Goal: Book appointment/travel/reservation

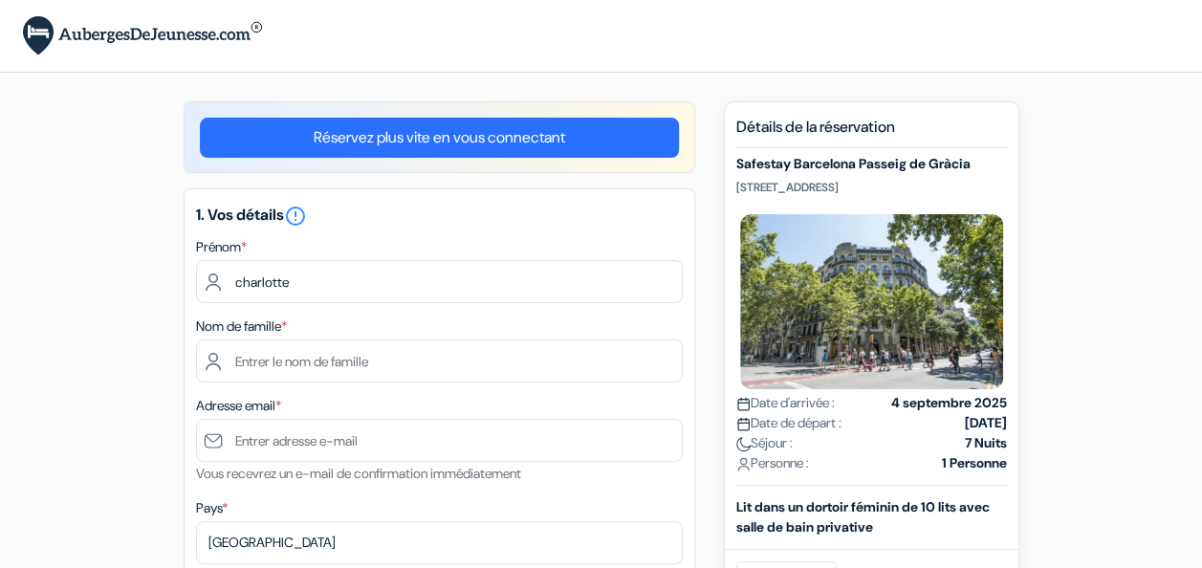
type input "charlotte"
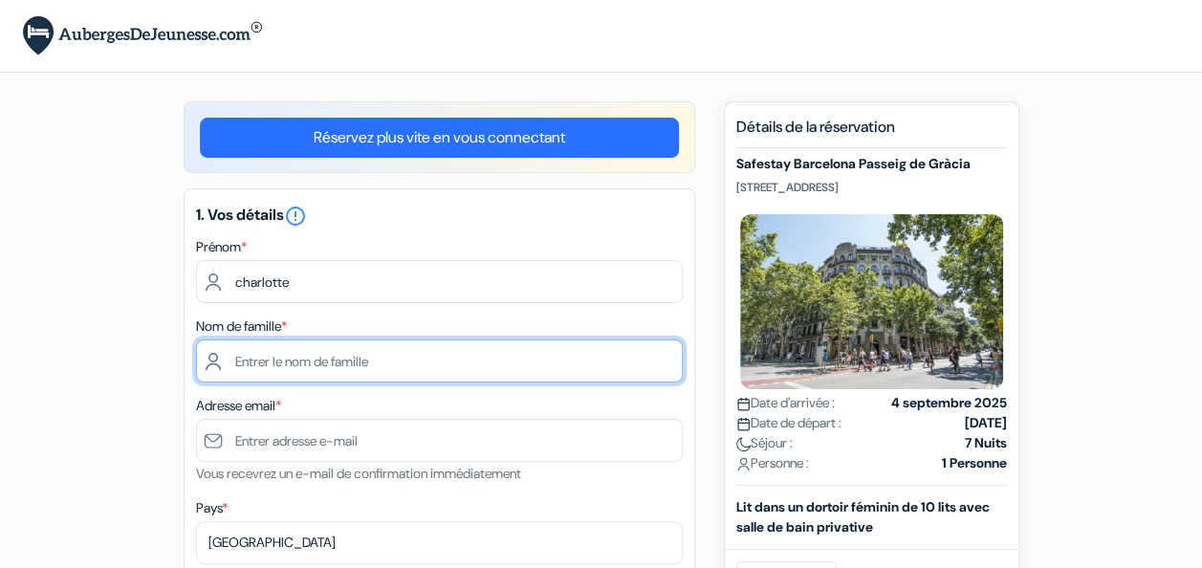
click at [313, 371] on input "text" at bounding box center [439, 360] width 487 height 43
type input "Pouzoullic"
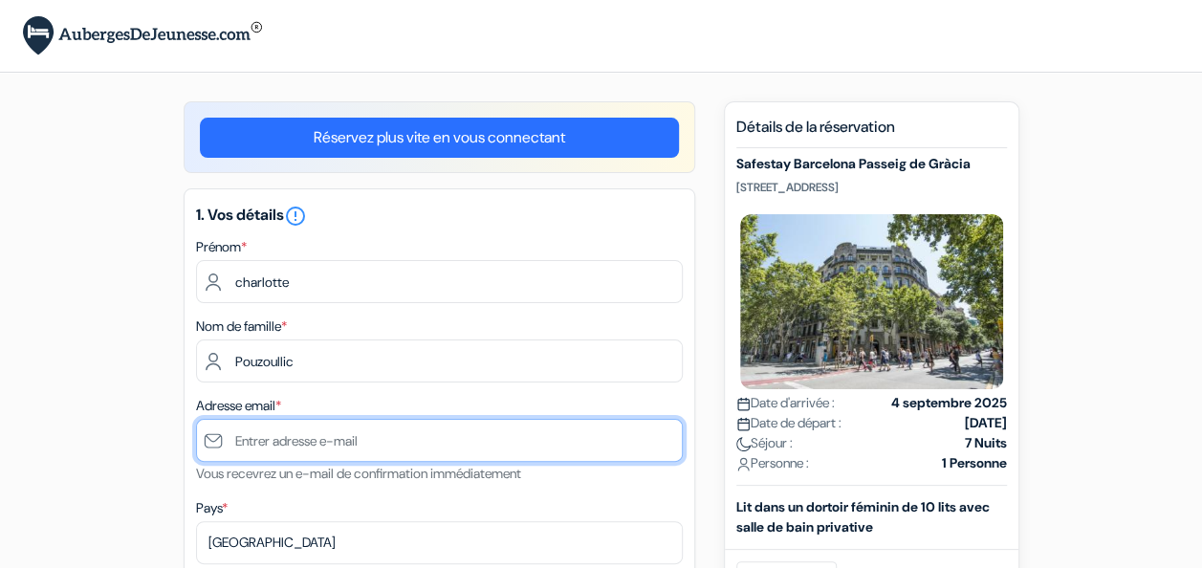
type input "[EMAIL_ADDRESS][DOMAIN_NAME]"
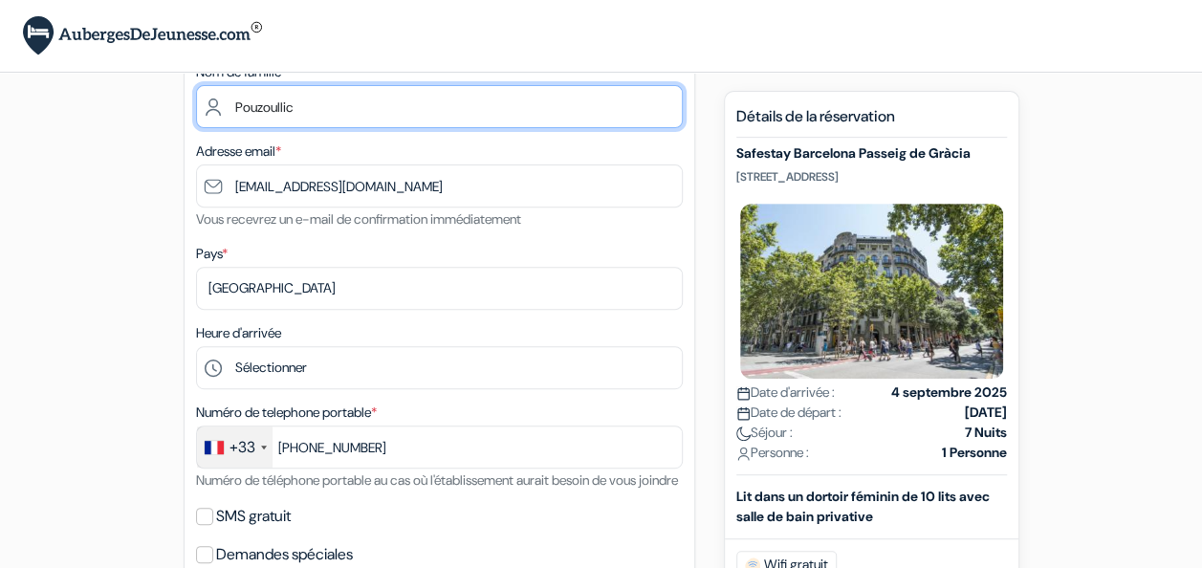
scroll to position [310, 0]
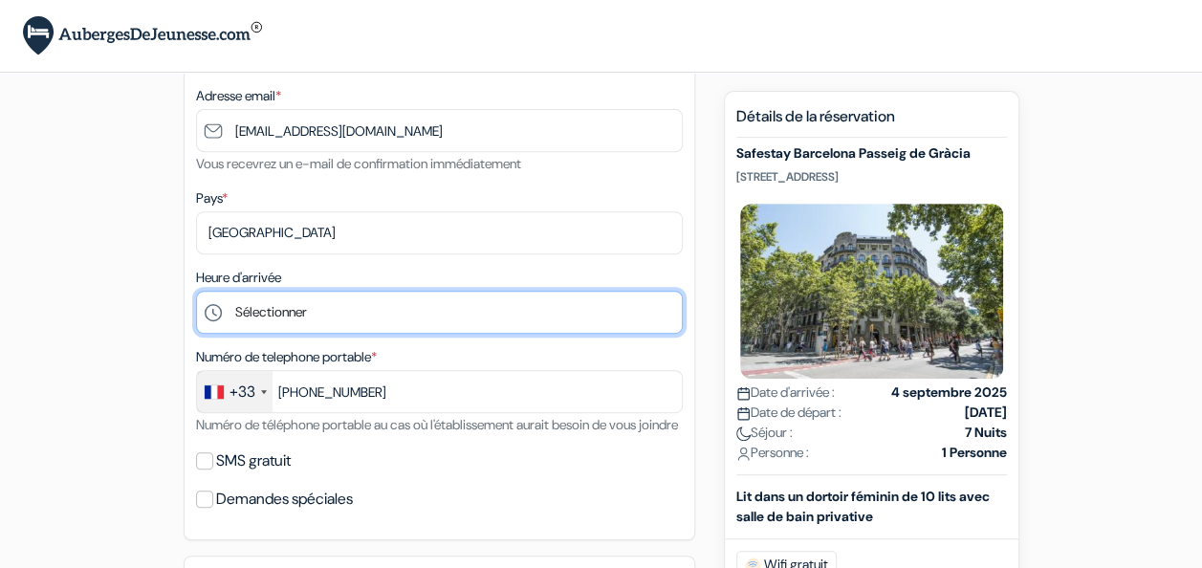
click at [394, 310] on select "Sélectionner 1:00 2:00 3:00 4:00 5:00 6:00 7:00 8:00 9:00 10:00 11:00 12:00 13:…" at bounding box center [439, 312] width 487 height 43
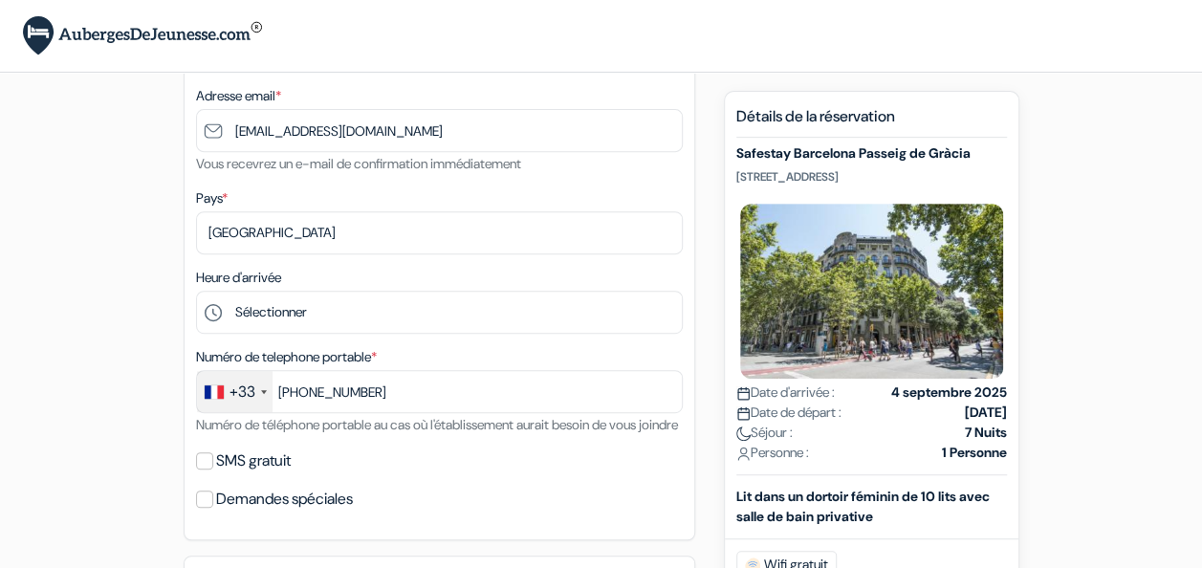
click at [0, 185] on html "Langue [GEOGRAPHIC_DATA] [GEOGRAPHIC_DATA] [GEOGRAPHIC_DATA]" at bounding box center [601, 447] width 1202 height 1515
type input "7 69 75 83 10"
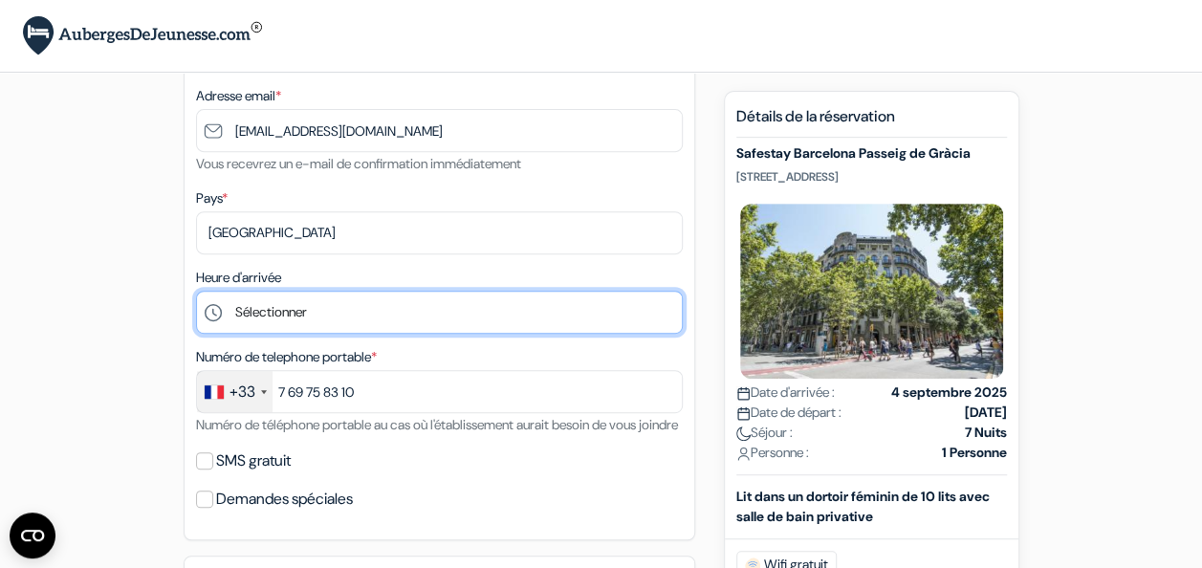
click at [416, 302] on select "Sélectionner 1:00 2:00 3:00 4:00 5:00 6:00 7:00 8:00 9:00 10:00 11:00 12:00 13:…" at bounding box center [439, 312] width 487 height 43
select select "15"
click at [196, 294] on select "Sélectionner 1:00 2:00 3:00 4:00 5:00 6:00 7:00 8:00 9:00 10:00 11:00 12:00 13:…" at bounding box center [439, 312] width 487 height 43
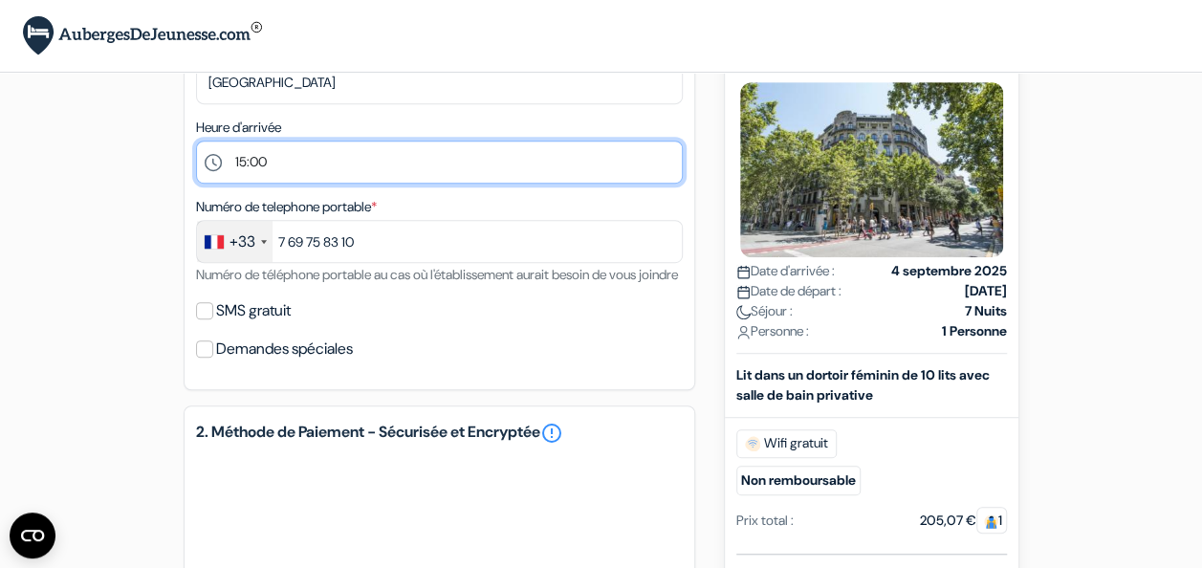
scroll to position [459, 0]
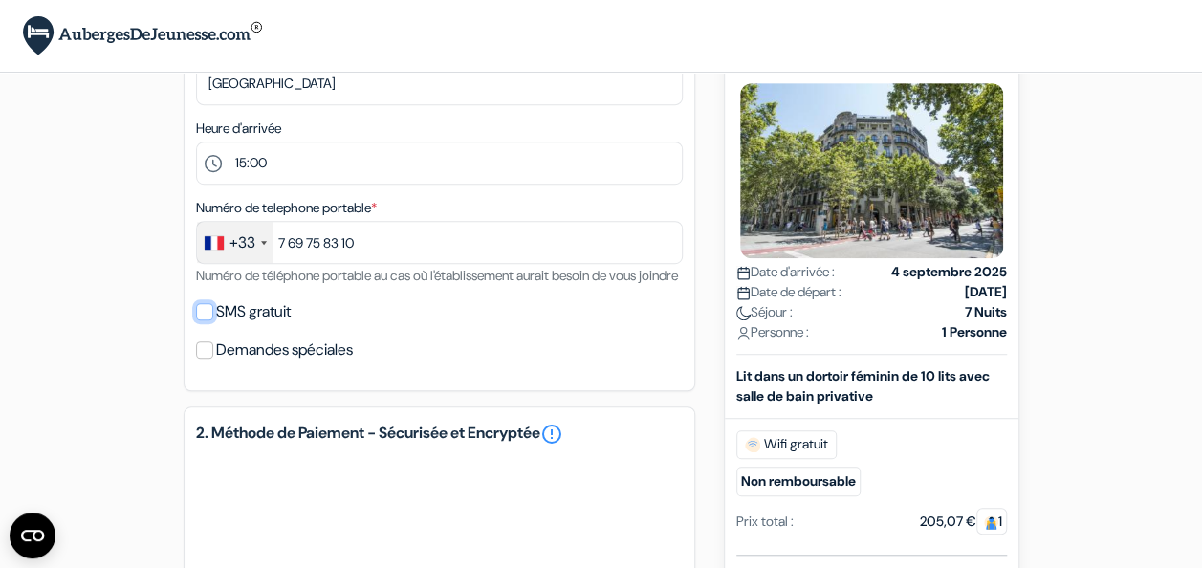
click at [207, 320] on input "SMS gratuit" at bounding box center [204, 311] width 17 height 17
checkbox input "true"
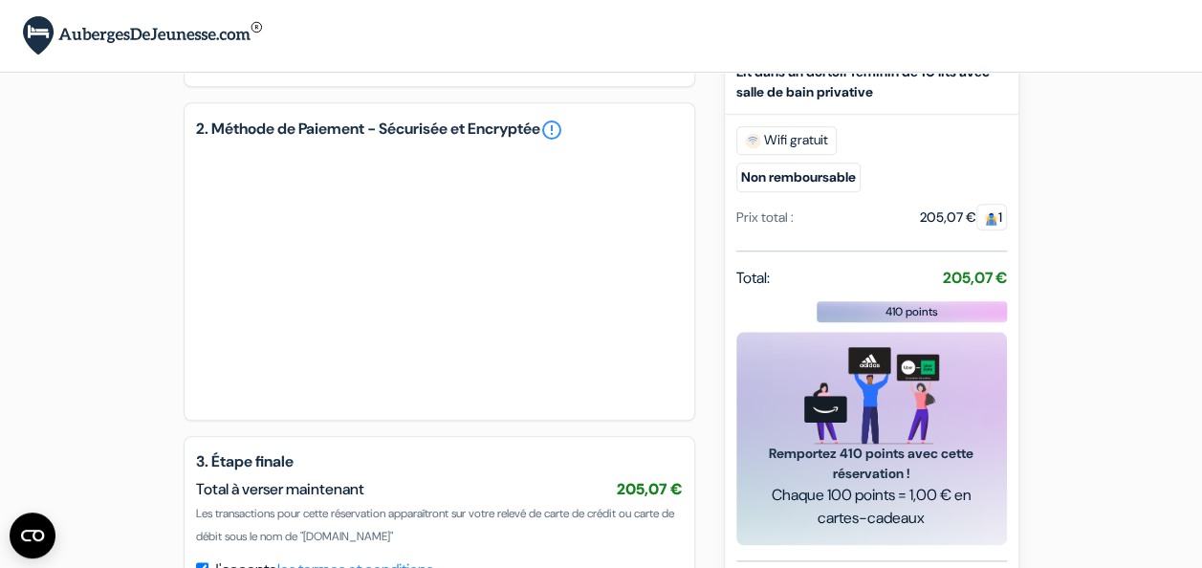
scroll to position [817, 0]
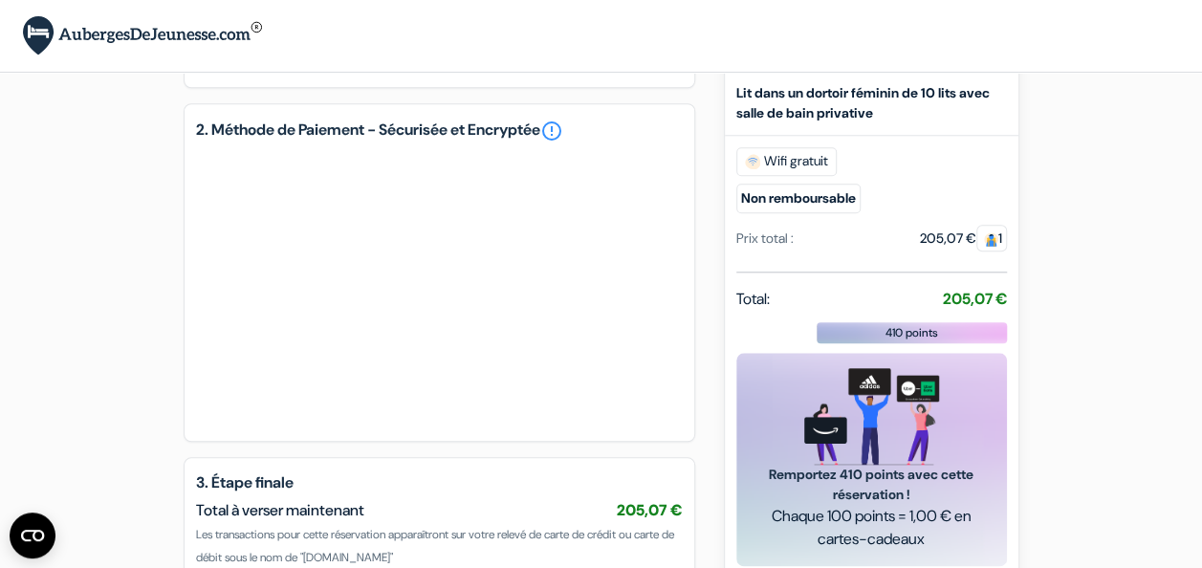
click at [549, 425] on div at bounding box center [439, 287] width 487 height 275
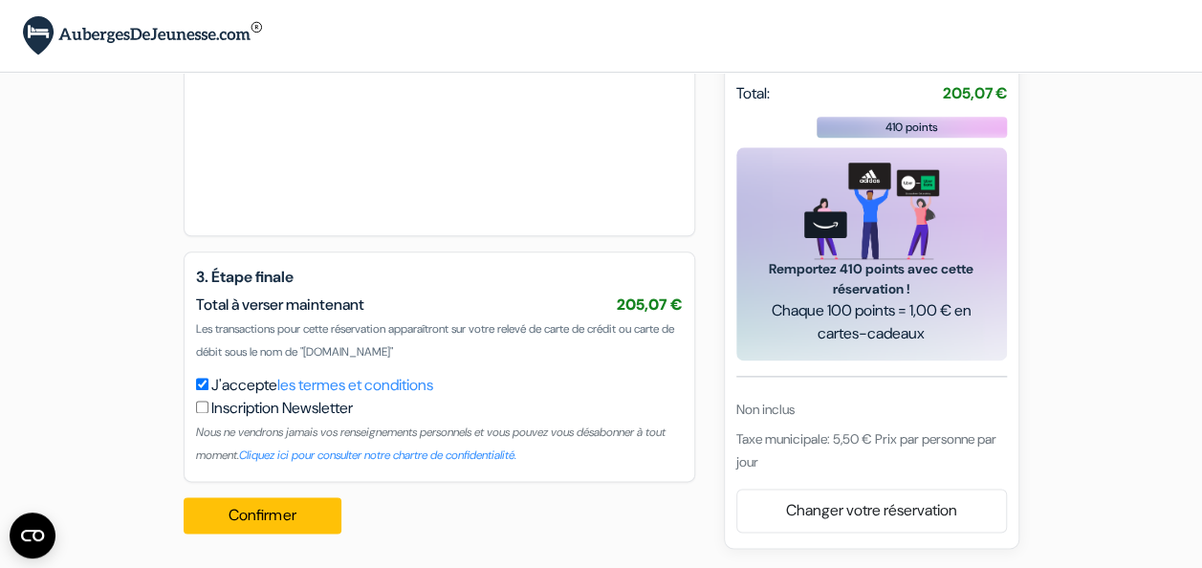
scroll to position [1026, 0]
click at [301, 528] on button "Confirmer Loading..." at bounding box center [263, 515] width 159 height 36
